Goal: Task Accomplishment & Management: Use online tool/utility

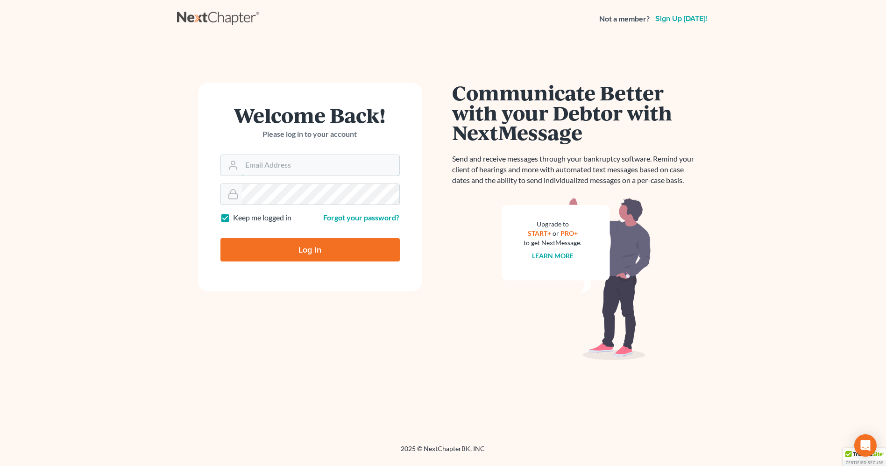
type input "[EMAIL_ADDRESS][DOMAIN_NAME]"
click at [281, 249] on input "Log In" at bounding box center [310, 249] width 179 height 23
type input "Thinking..."
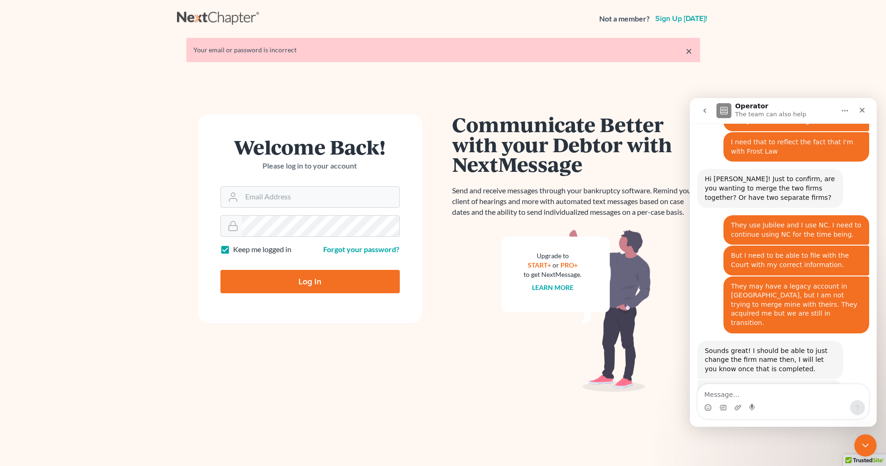
scroll to position [1454, 0]
